Goal: Information Seeking & Learning: Learn about a topic

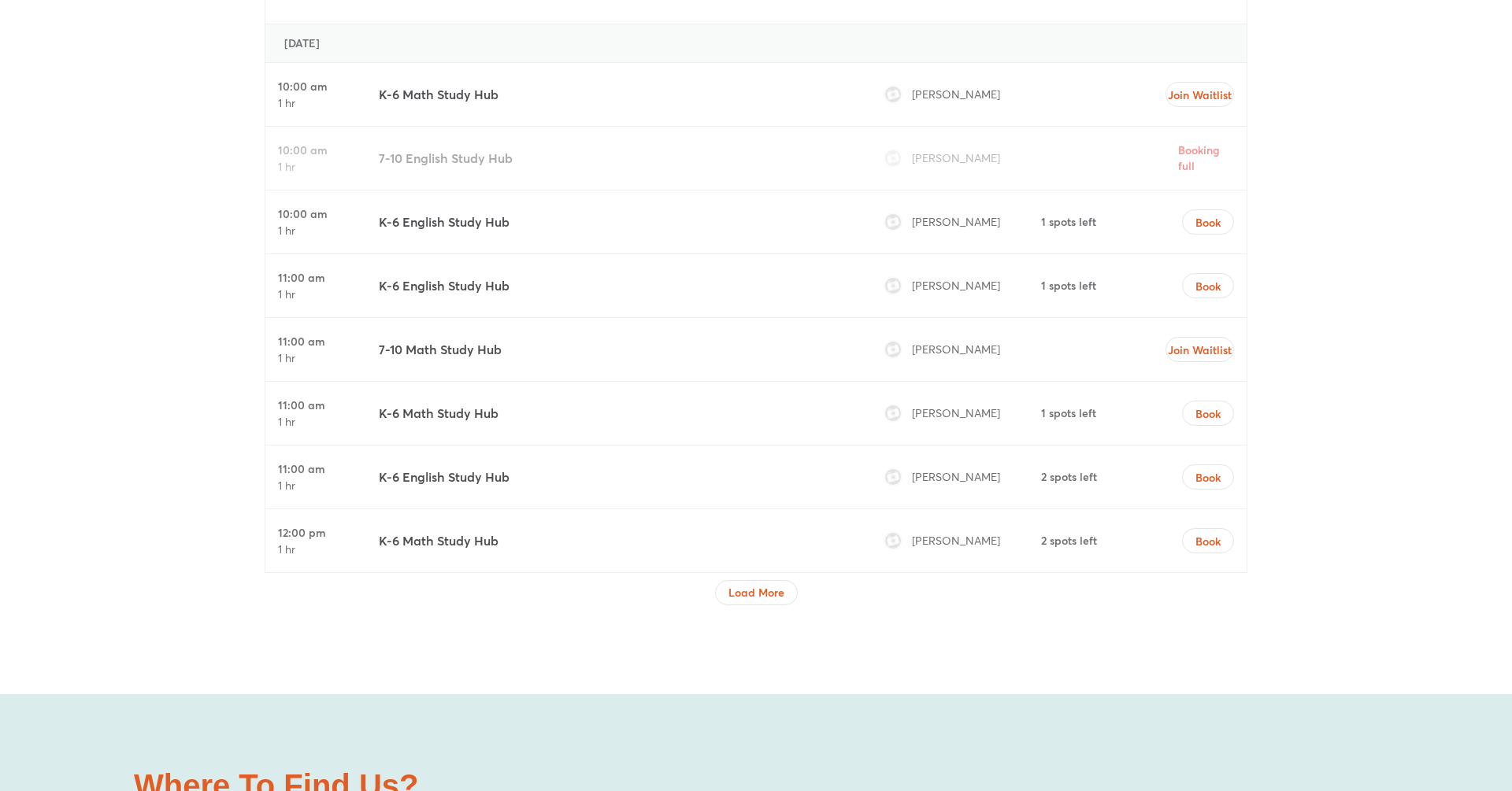
scroll to position [5107, 0]
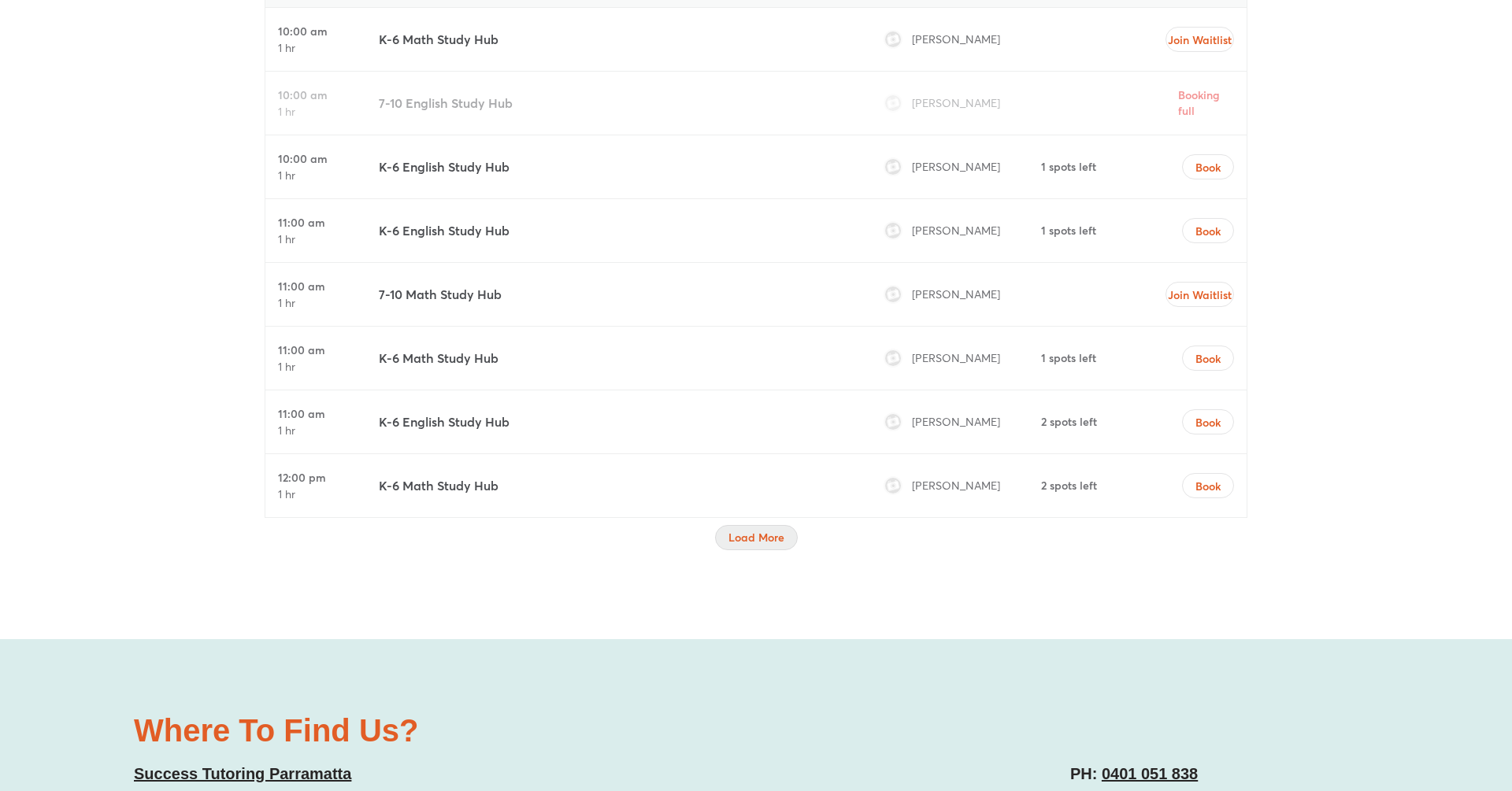
click at [751, 525] on button "Load More" at bounding box center [755, 537] width 82 height 25
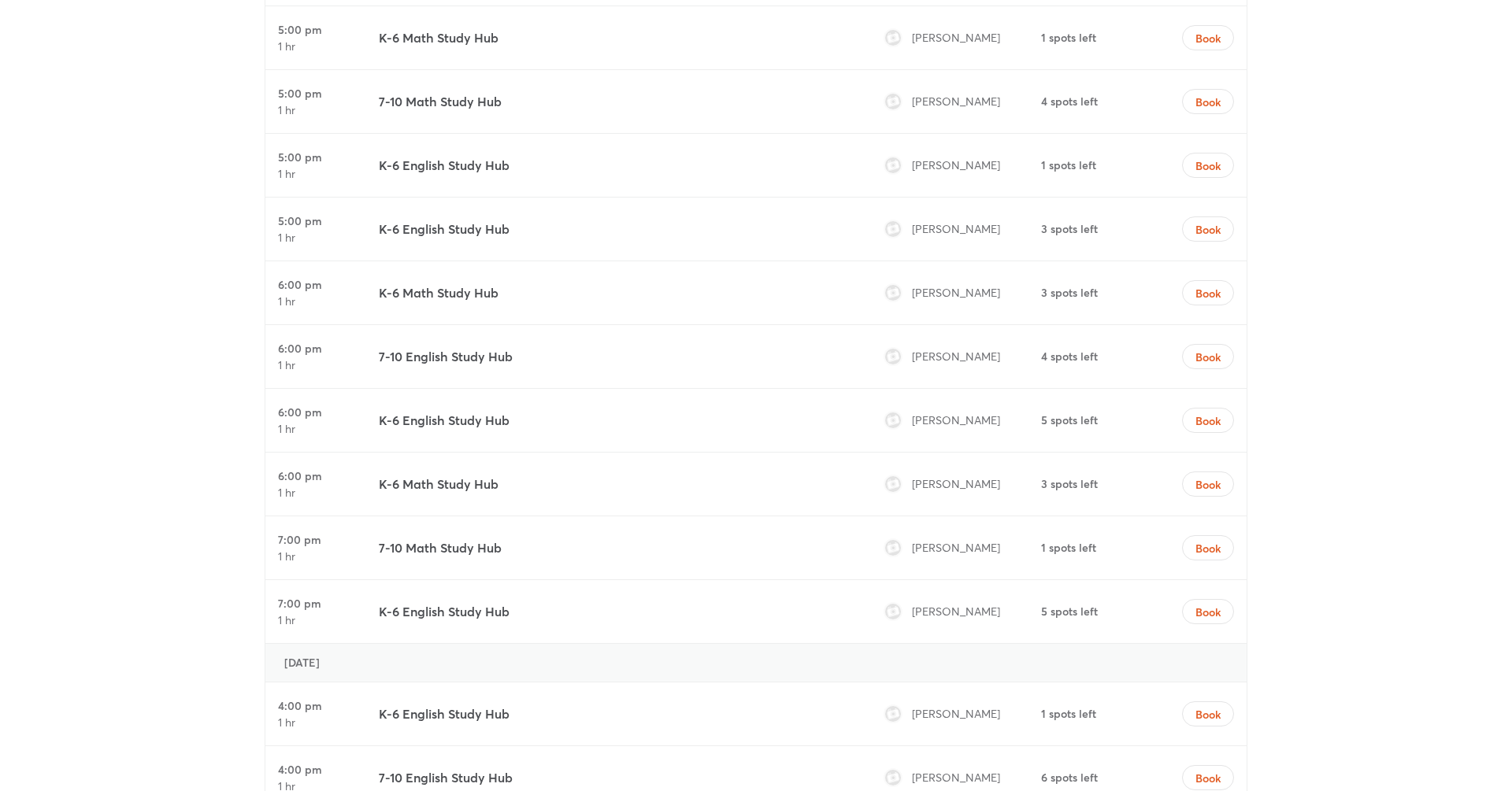
scroll to position [6343, 0]
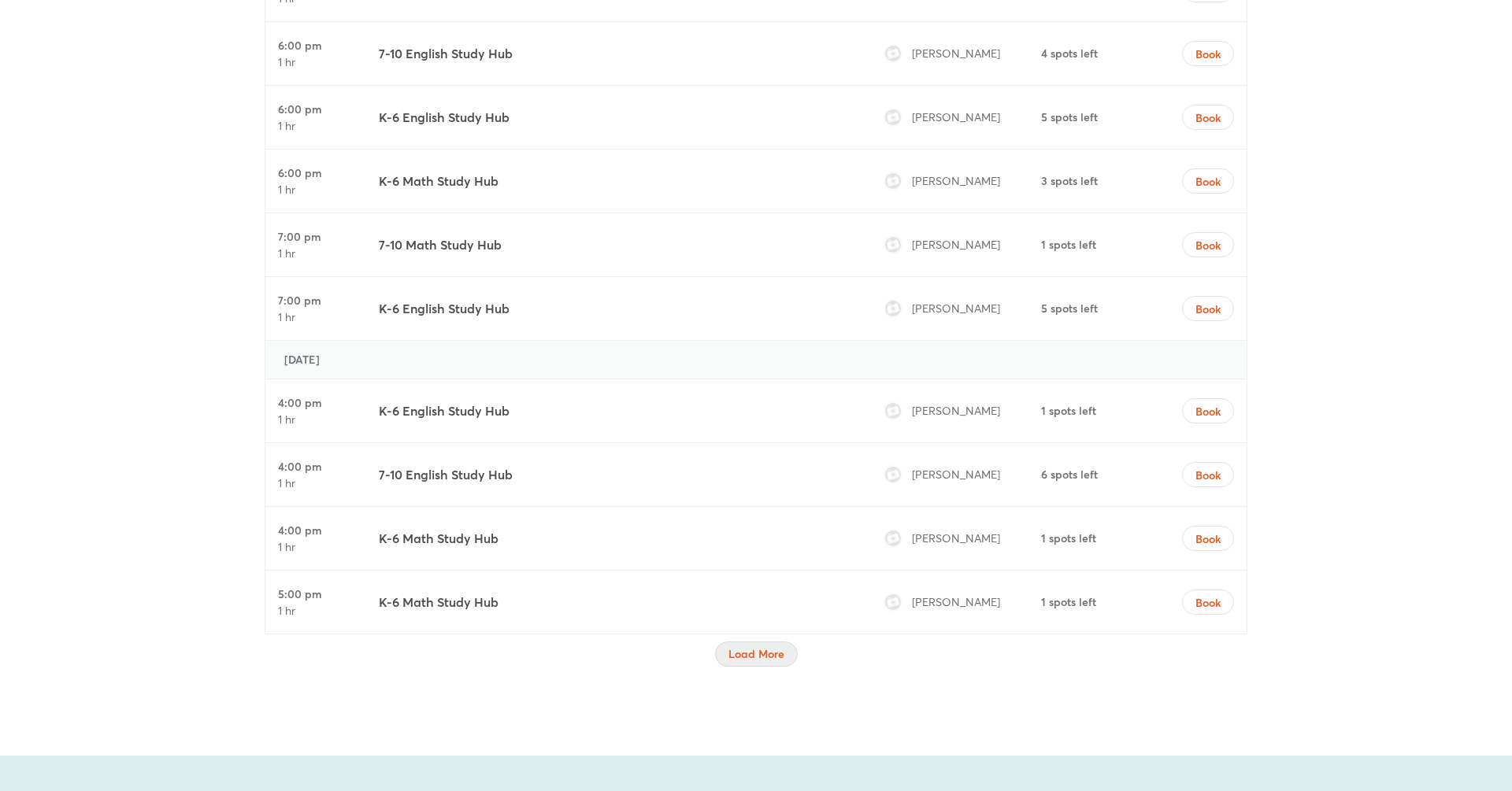
click at [770, 655] on button "Load More" at bounding box center [755, 654] width 82 height 25
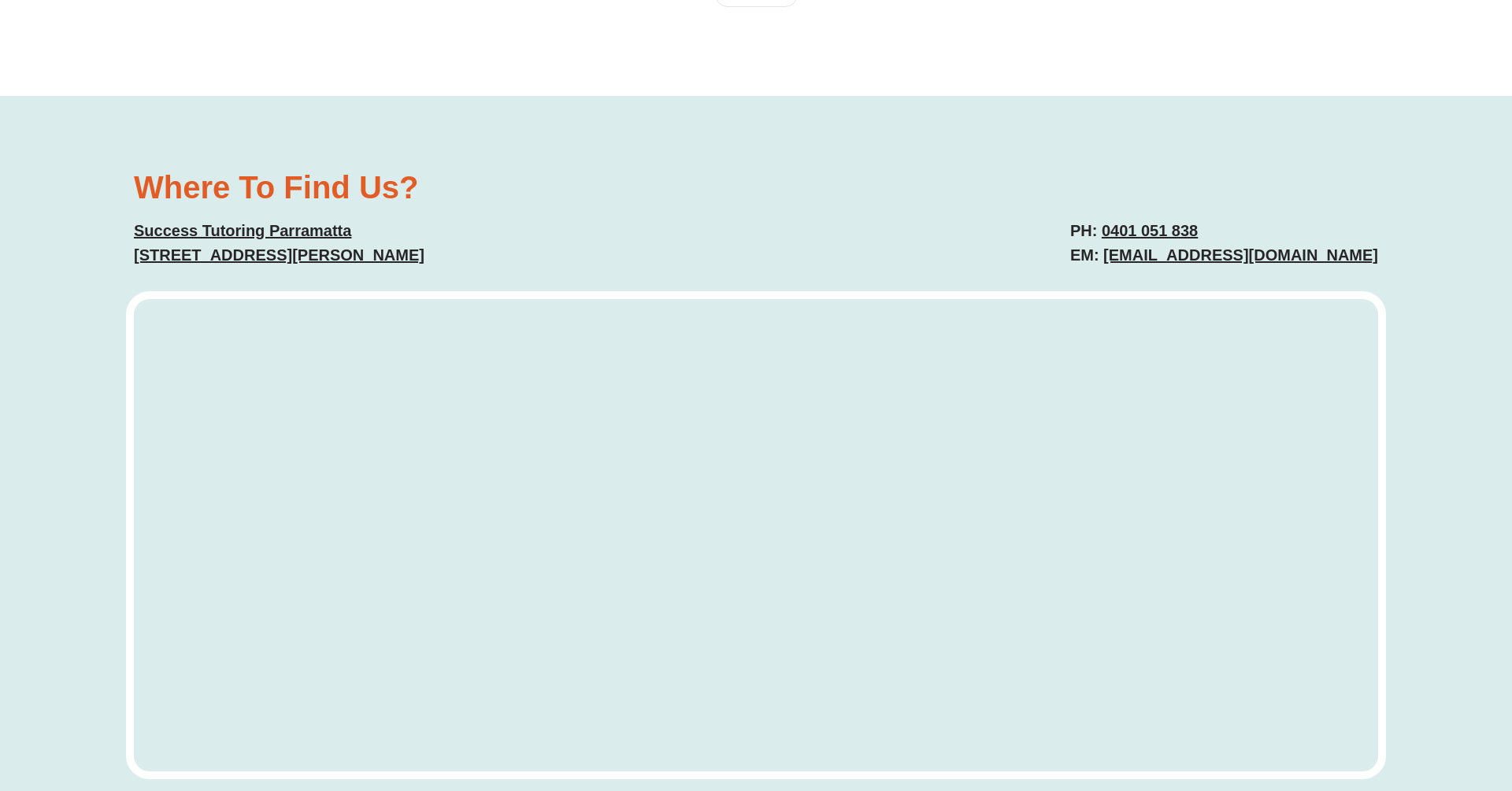
scroll to position [8357, 0]
